Goal: Information Seeking & Learning: Learn about a topic

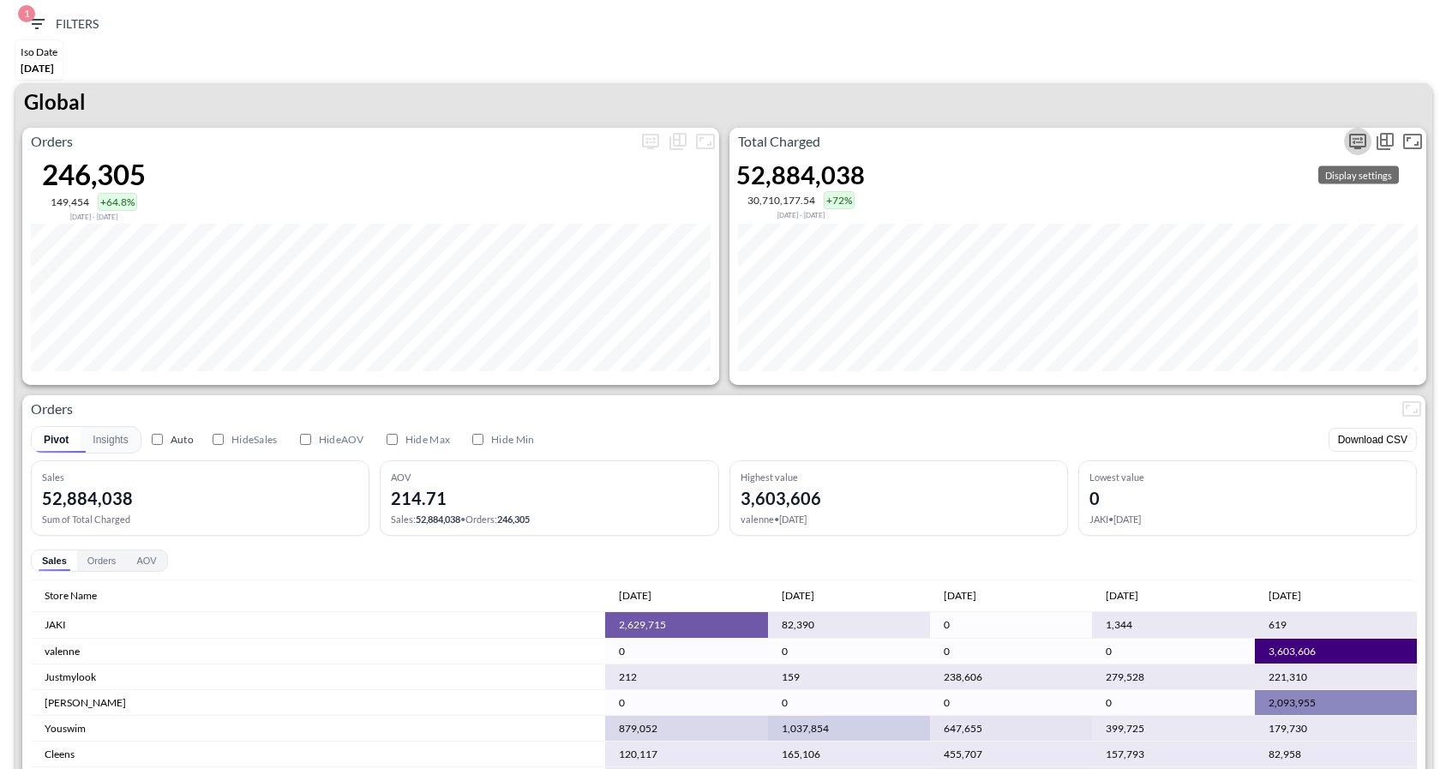
click at [1358, 146] on icon "more" at bounding box center [1357, 141] width 17 height 15
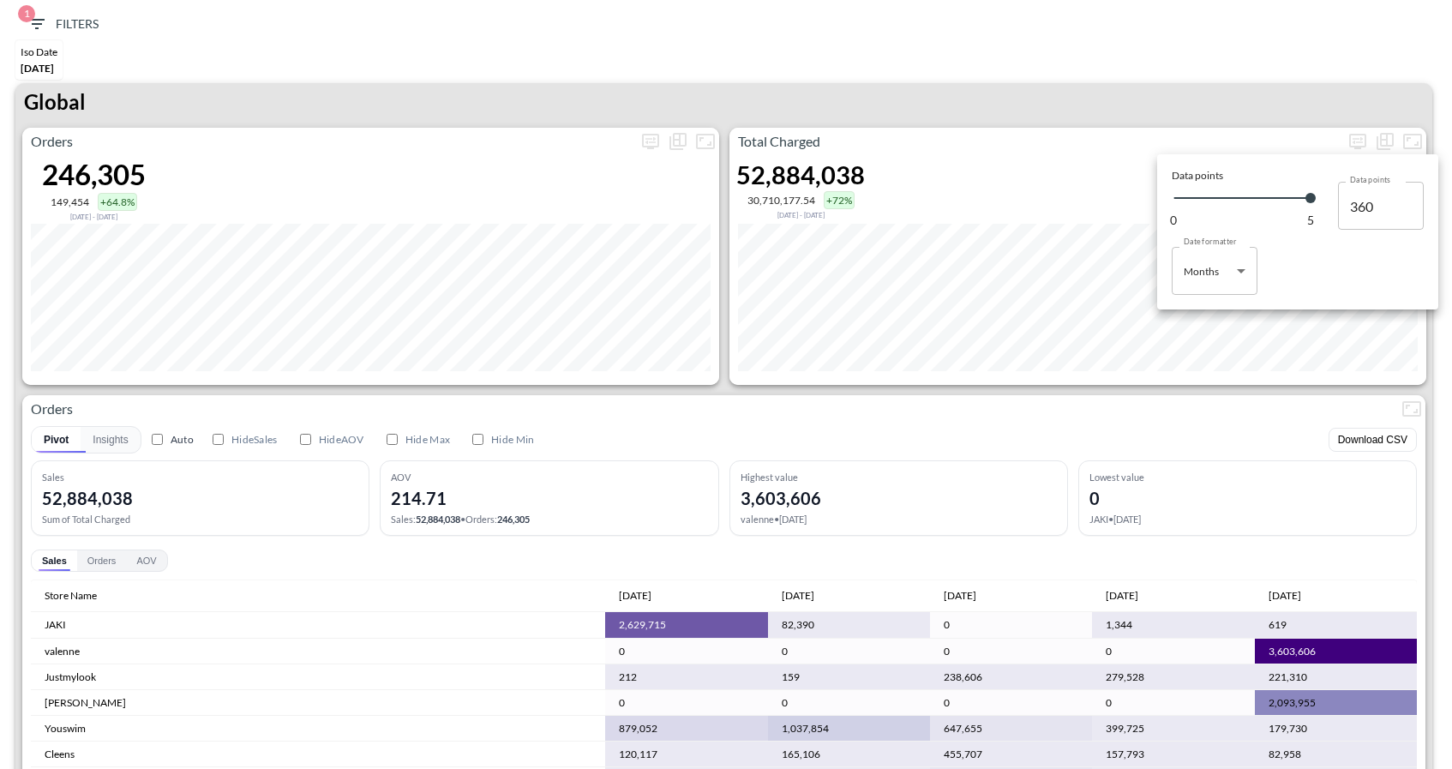
click at [1244, 265] on body "BI.P.EYE, Interactive Analytics Dashboards 1 Filters Iso Date [DATE] Global Ord…" at bounding box center [726, 384] width 1452 height 769
click at [1202, 307] on div "Days" at bounding box center [1196, 314] width 22 height 15
type input "Days"
type input "151"
click at [1215, 93] on div at bounding box center [726, 384] width 1452 height 769
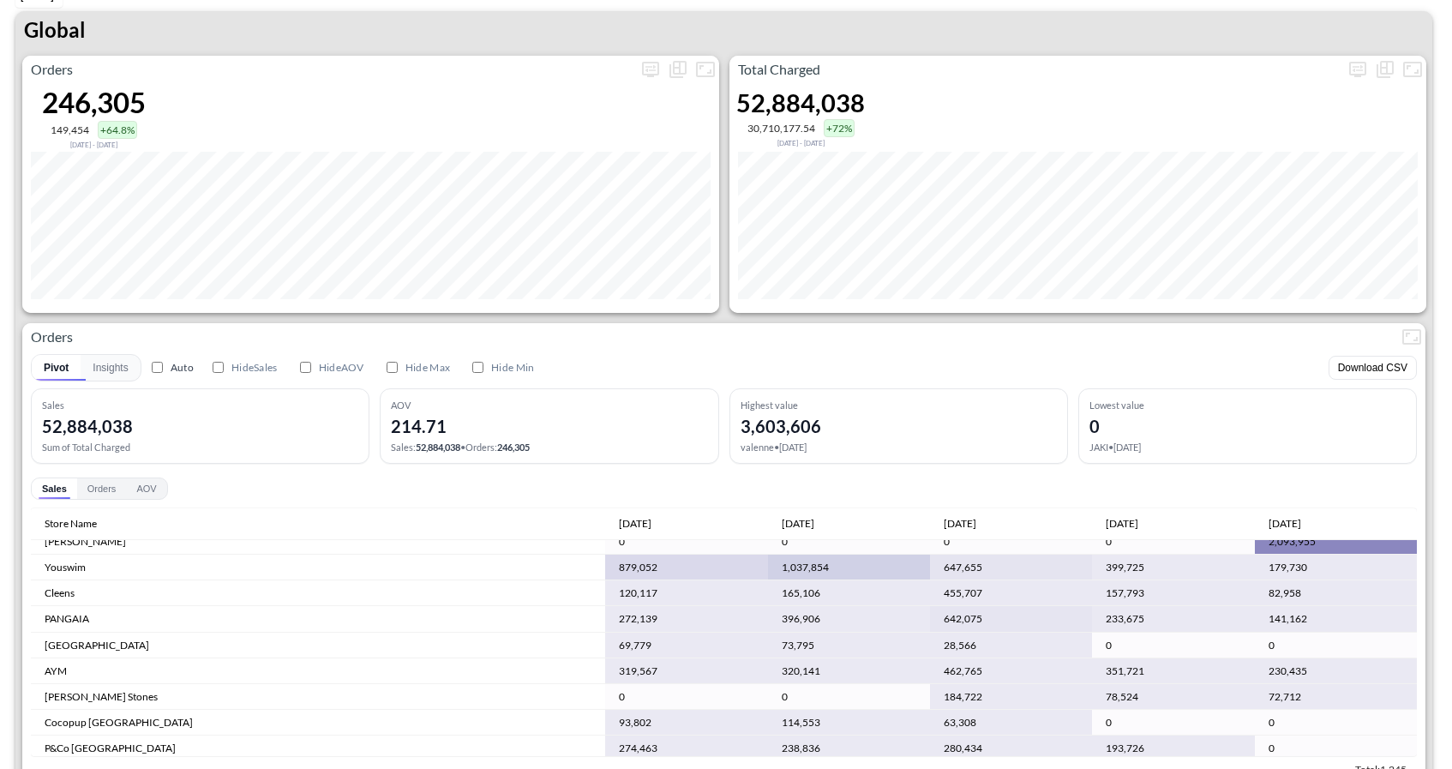
scroll to position [157, 0]
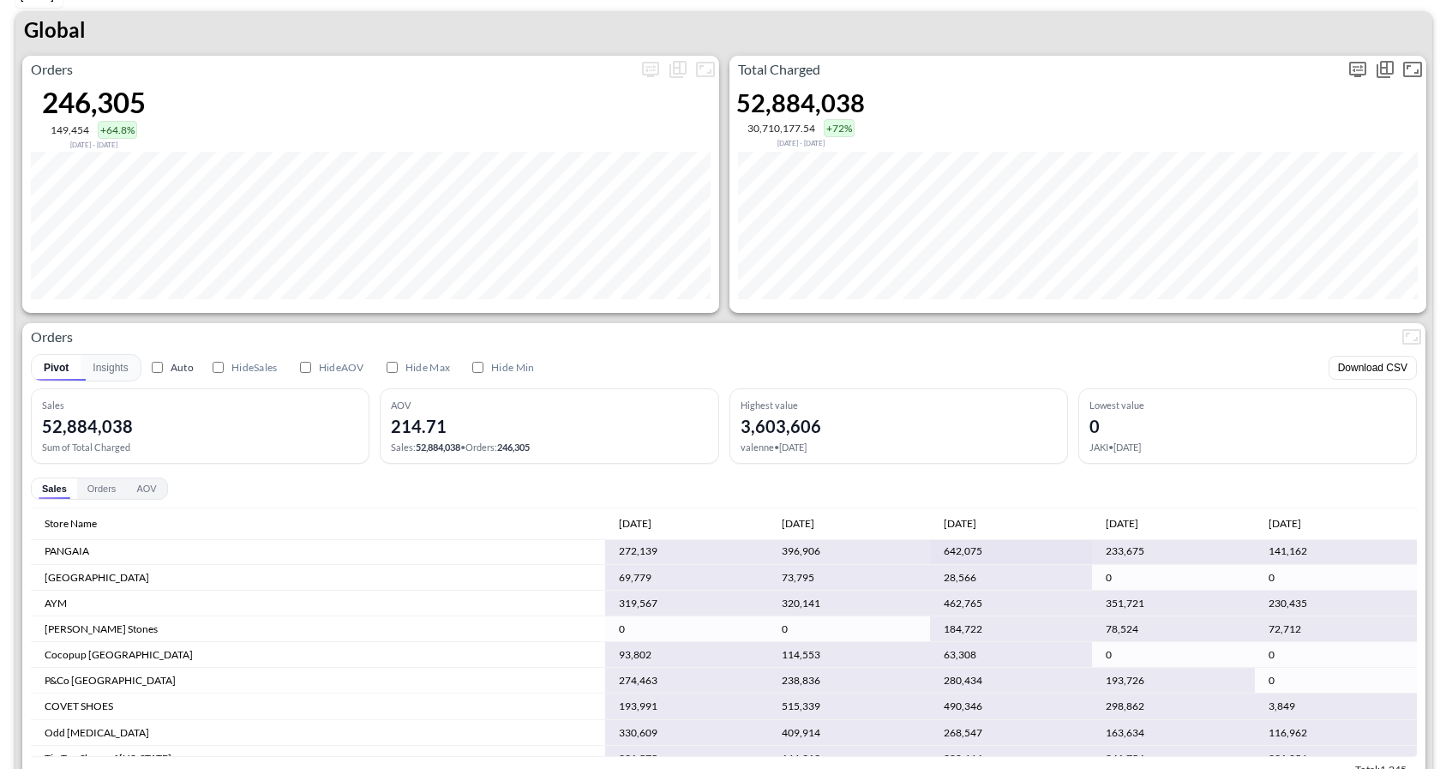
click at [1358, 76] on icon "more" at bounding box center [1357, 69] width 21 height 21
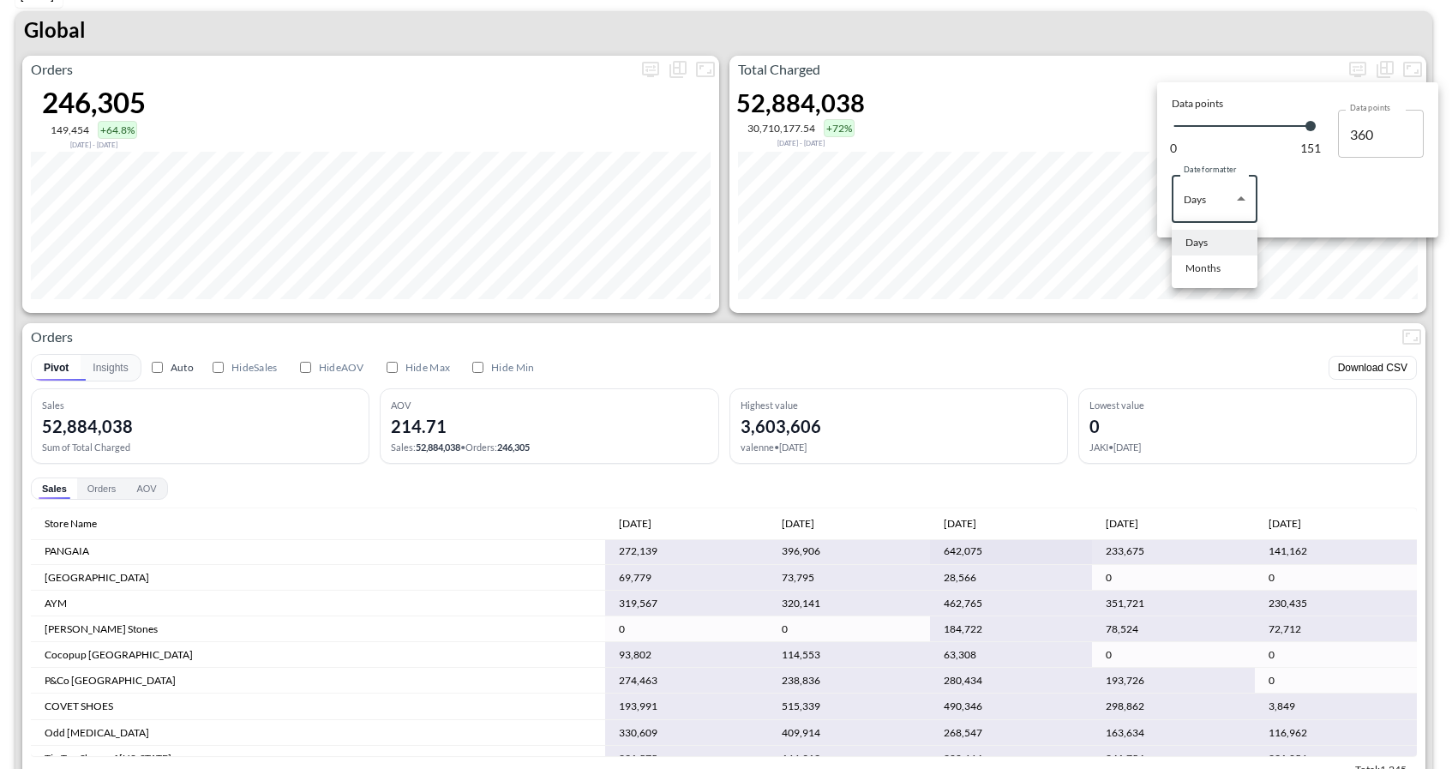
click at [1217, 196] on body "BI.P.EYE, Interactive Analytics Dashboards 1 Filters Iso Date [DATE] Global Ord…" at bounding box center [726, 384] width 1452 height 769
click at [1207, 266] on div "Months" at bounding box center [1202, 268] width 35 height 15
type input "Months"
click at [1255, 317] on div at bounding box center [726, 384] width 1452 height 769
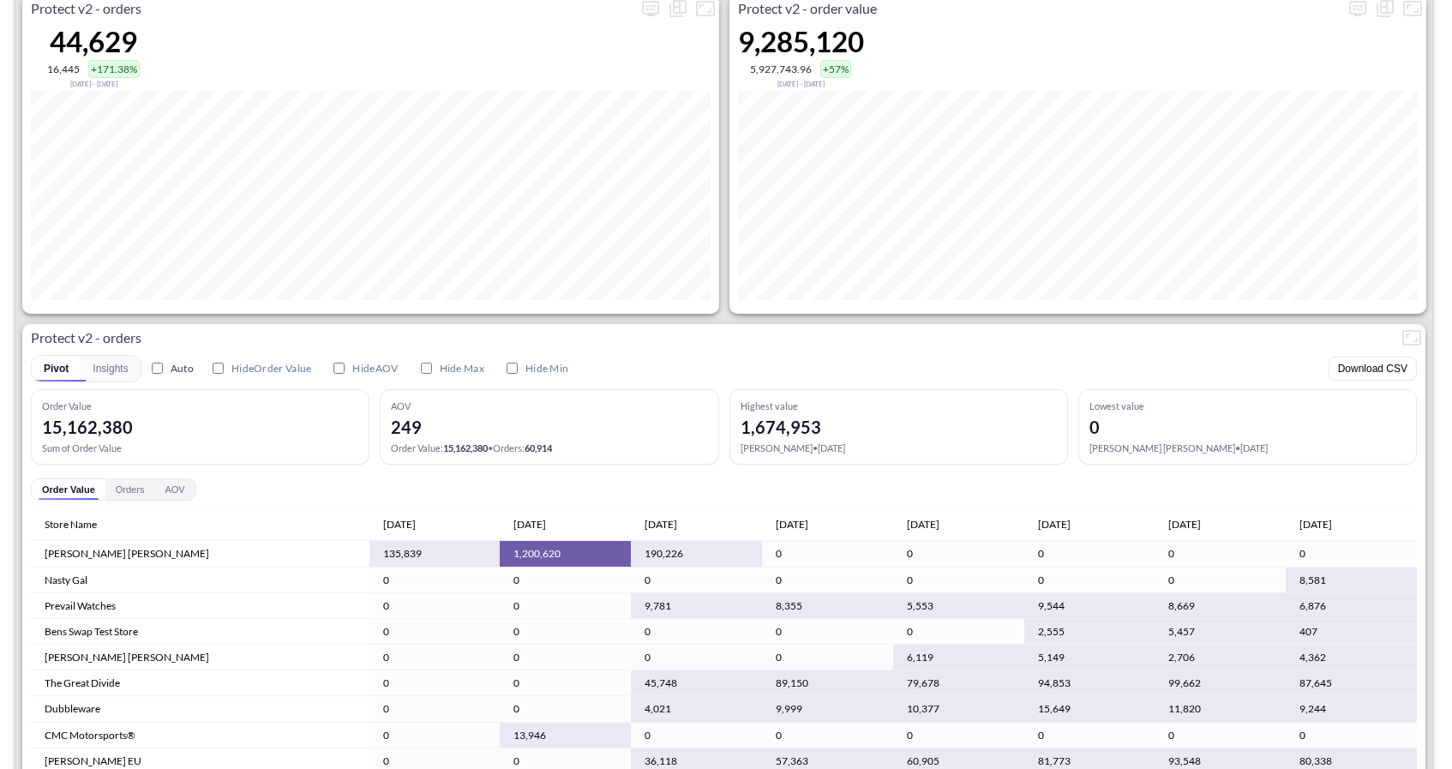
scroll to position [3355, 0]
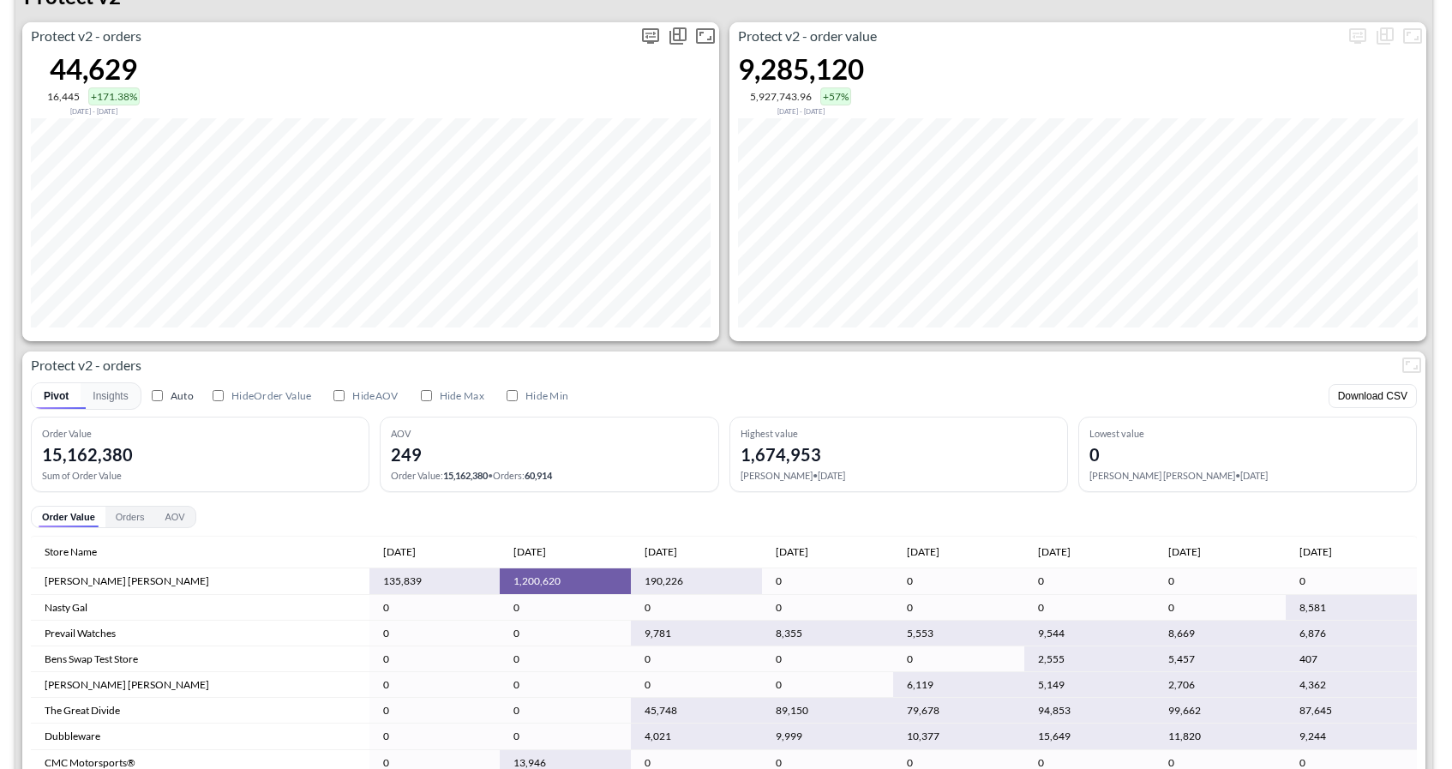
click at [643, 34] on icon "more" at bounding box center [650, 35] width 17 height 15
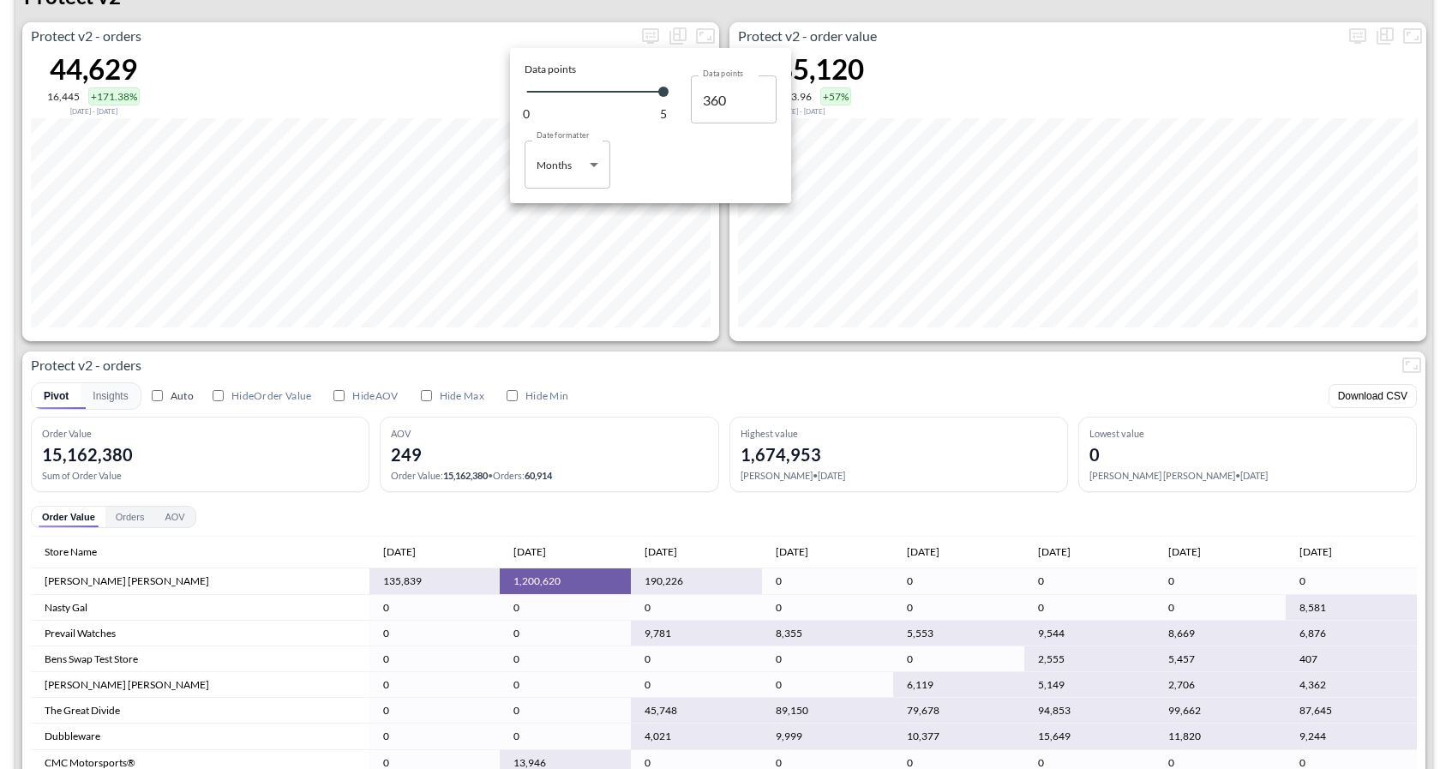
click at [561, 177] on body "BI.P.EYE, Interactive Analytics Dashboards 1 Filters Iso Date [DATE] Global Ord…" at bounding box center [726, 384] width 1452 height 769
click at [556, 226] on div "Months" at bounding box center [555, 233] width 35 height 15
click at [566, 183] on body "BI.P.EYE, Interactive Analytics Dashboards 1 Filters Iso Date [DATE] Global Ord…" at bounding box center [726, 384] width 1452 height 769
click at [559, 204] on div "Days" at bounding box center [549, 208] width 22 height 15
type input "Days"
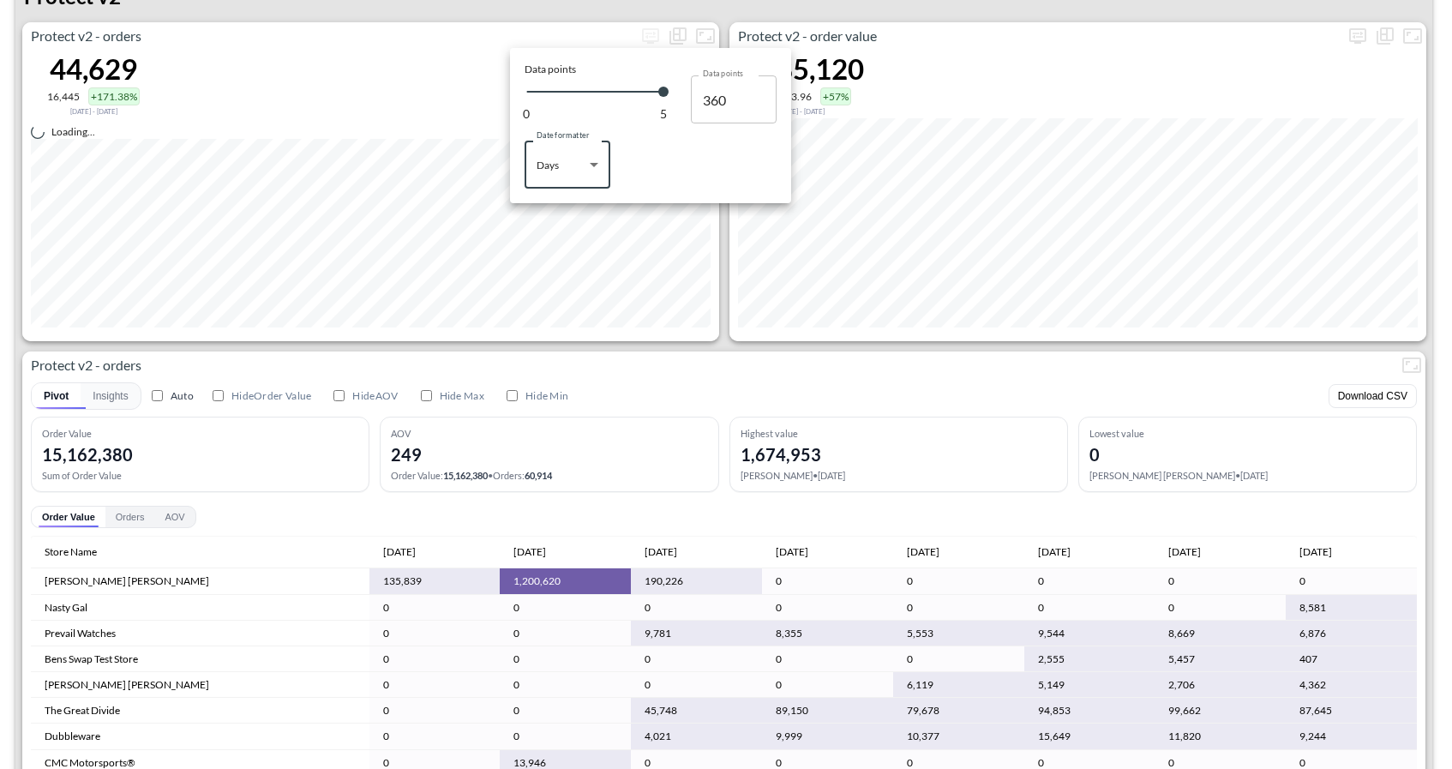
type input "151"
click at [729, 323] on div at bounding box center [726, 384] width 1452 height 769
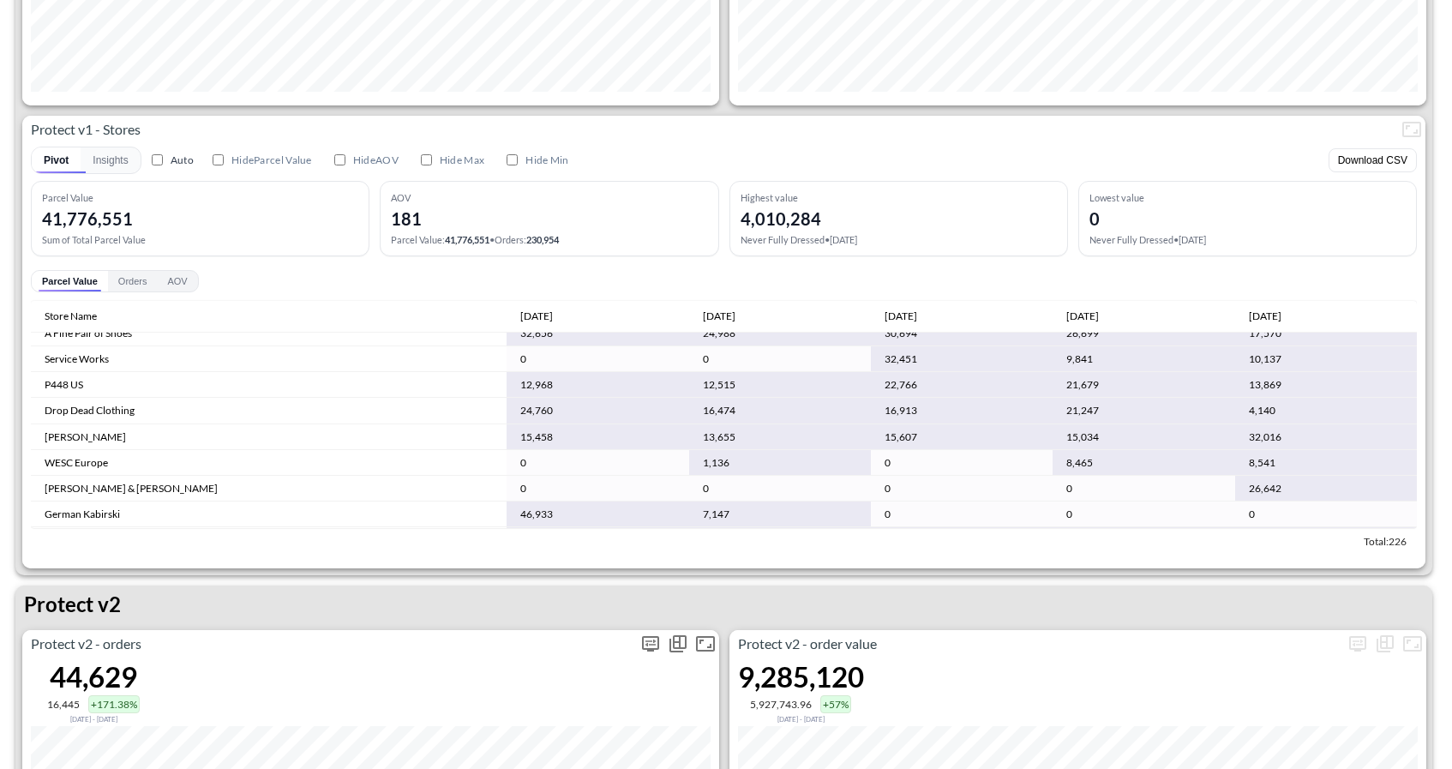
scroll to position [872, 0]
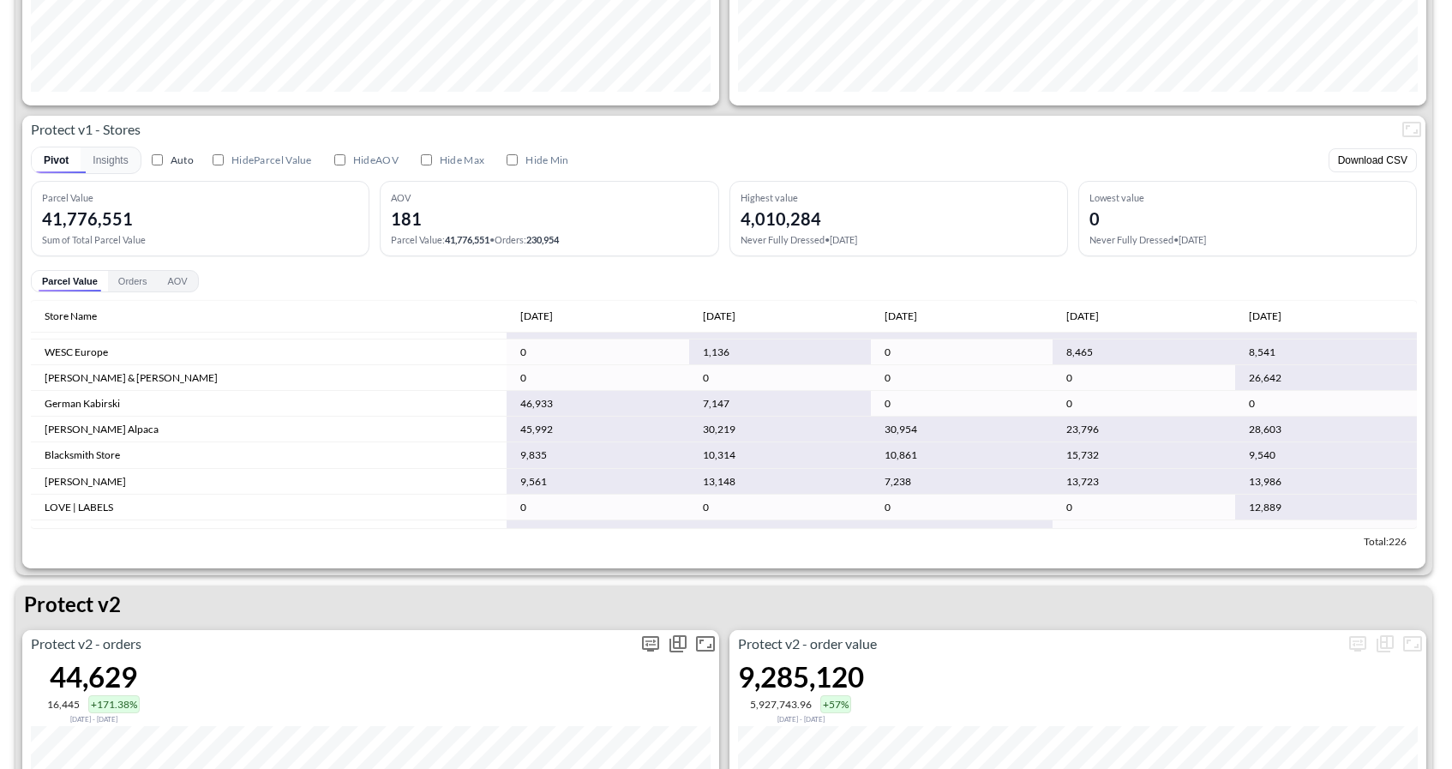
click at [640, 646] on icon "more" at bounding box center [650, 643] width 21 height 21
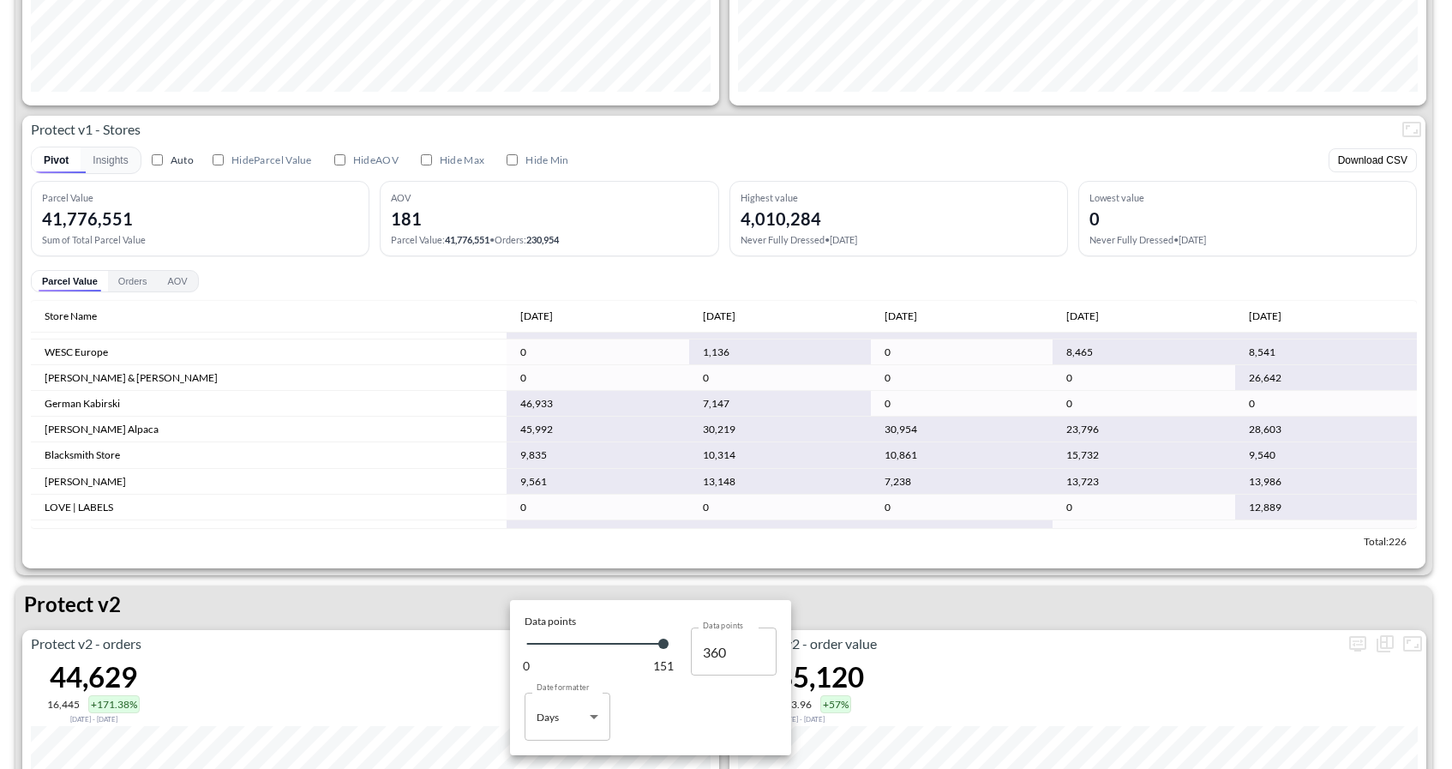
click at [591, 712] on body "BI.P.EYE, Interactive Analytics Dashboards 1 Filters Iso Date [DATE] Global Ord…" at bounding box center [726, 384] width 1452 height 769
click at [563, 734] on div "Months" at bounding box center [555, 735] width 35 height 15
type input "Months"
click at [763, 474] on div at bounding box center [726, 384] width 1452 height 769
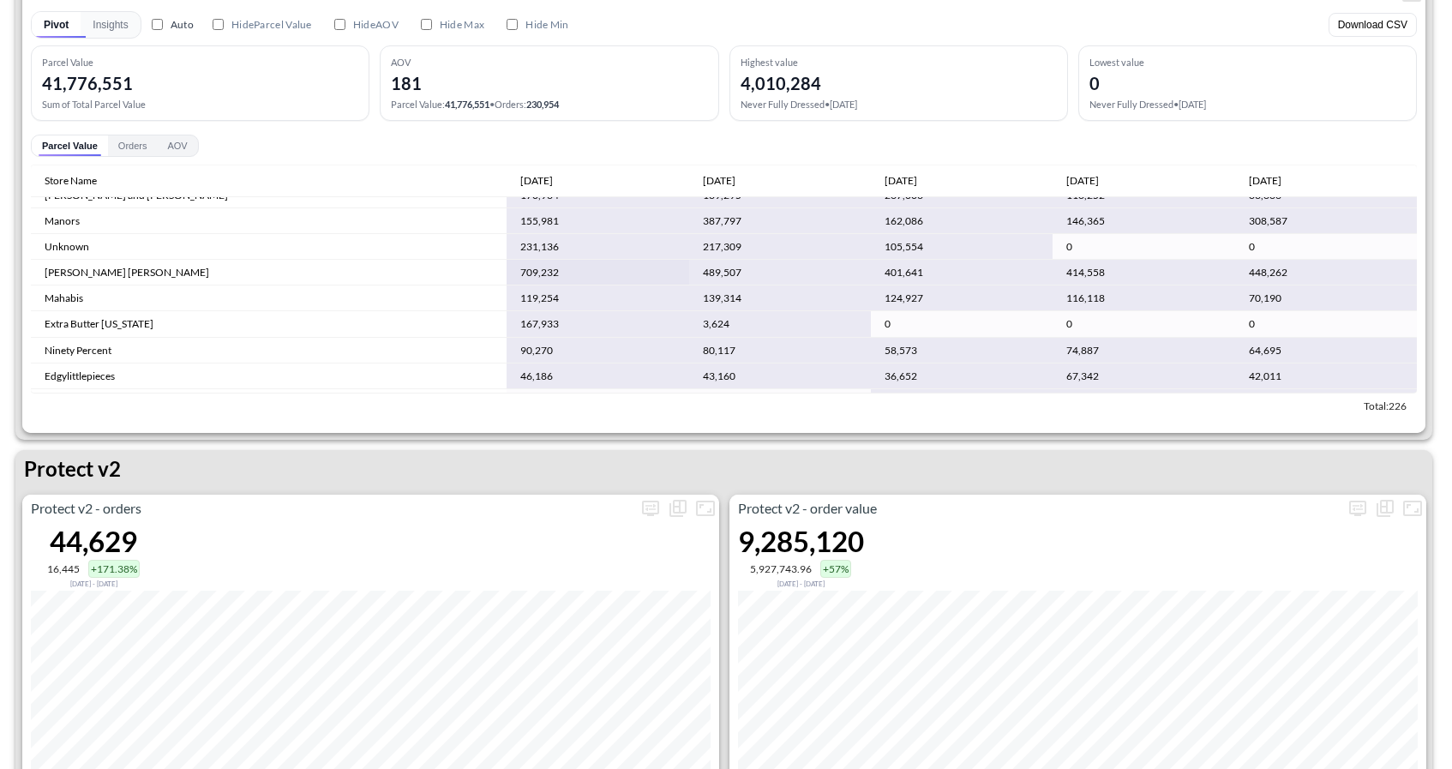
scroll to position [8, 0]
